Goal: Navigation & Orientation: Go to known website

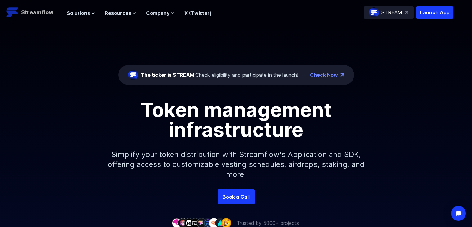
click at [23, 14] on p "Streamflow" at bounding box center [37, 12] width 32 height 9
click at [392, 9] on p "STREAM" at bounding box center [392, 12] width 21 height 7
